Goal: Navigation & Orientation: Find specific page/section

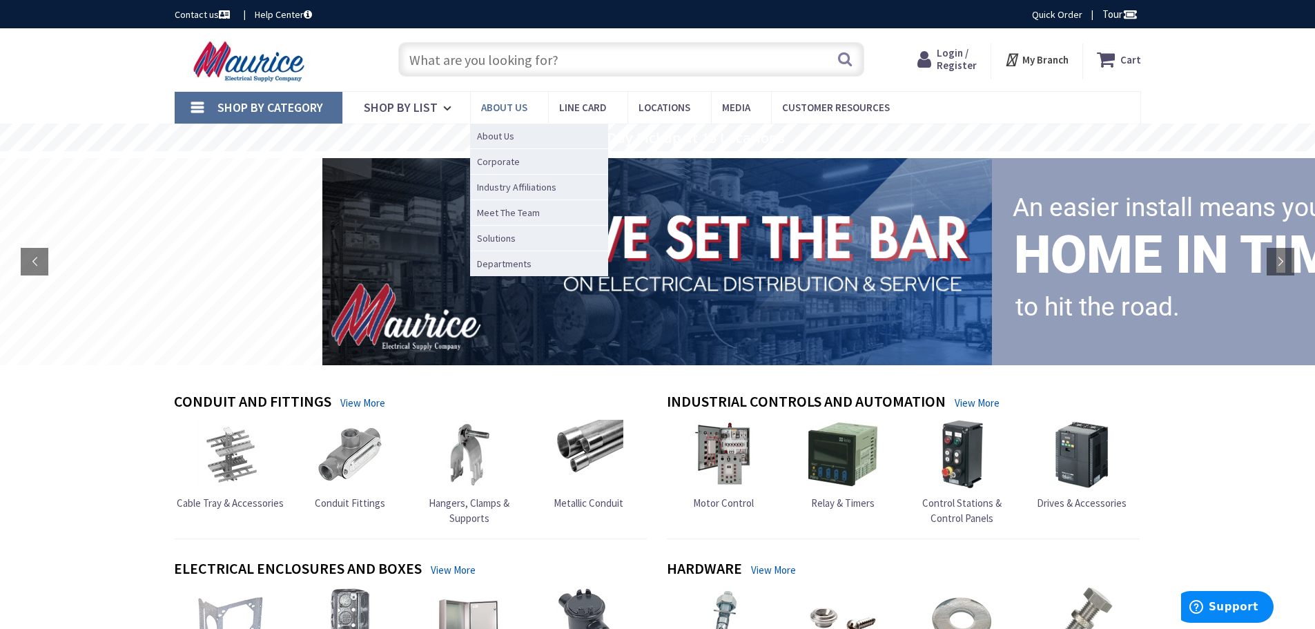
click at [498, 106] on span "About us" at bounding box center [504, 107] width 46 height 13
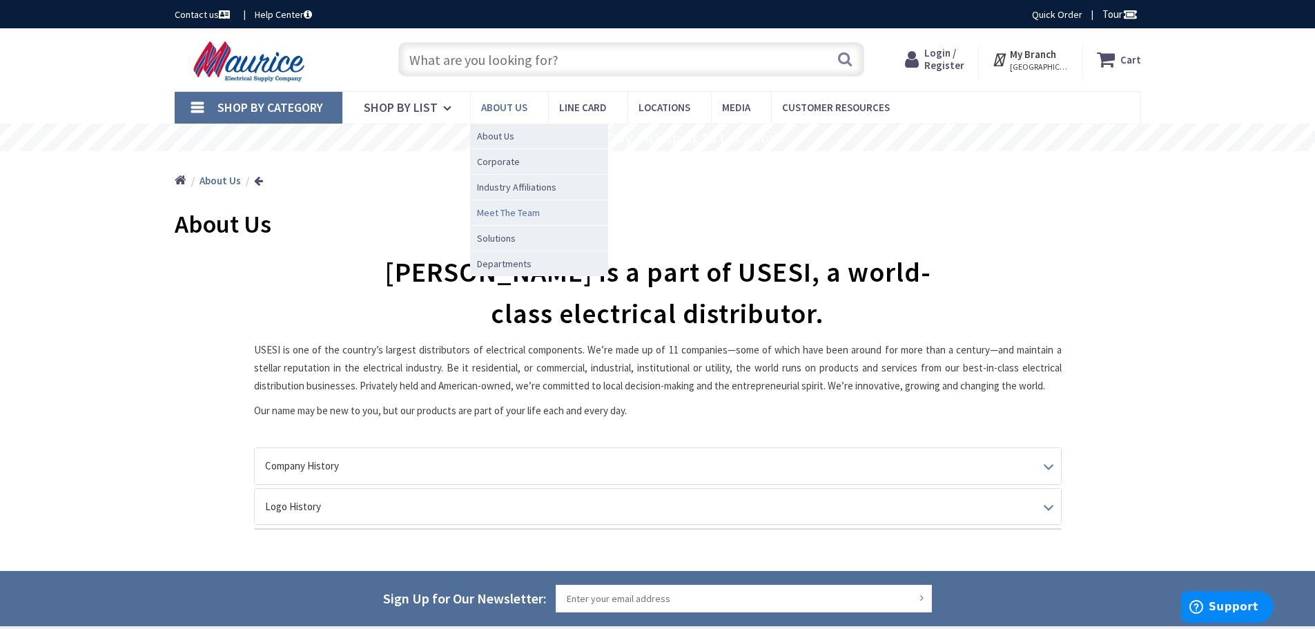
click at [509, 211] on span "Meet The Team" at bounding box center [508, 213] width 63 height 14
